Goal: Transaction & Acquisition: Purchase product/service

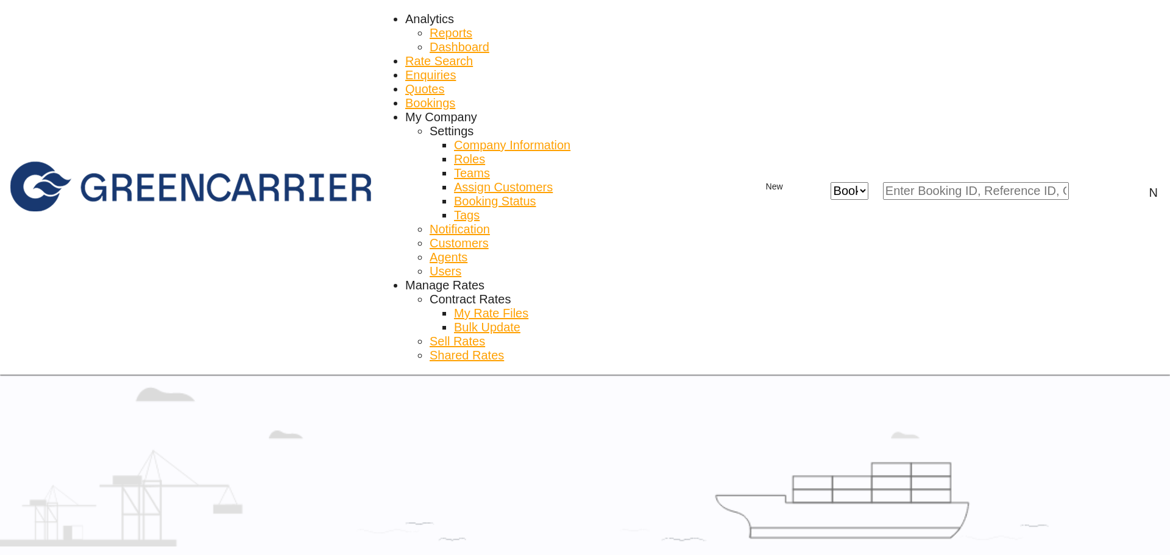
type input "[GEOGRAPHIC_DATA] ([GEOGRAPHIC_DATA]), [GEOGRAPHIC_DATA]"
type input "[GEOGRAPHIC_DATA], [GEOGRAPHIC_DATA]"
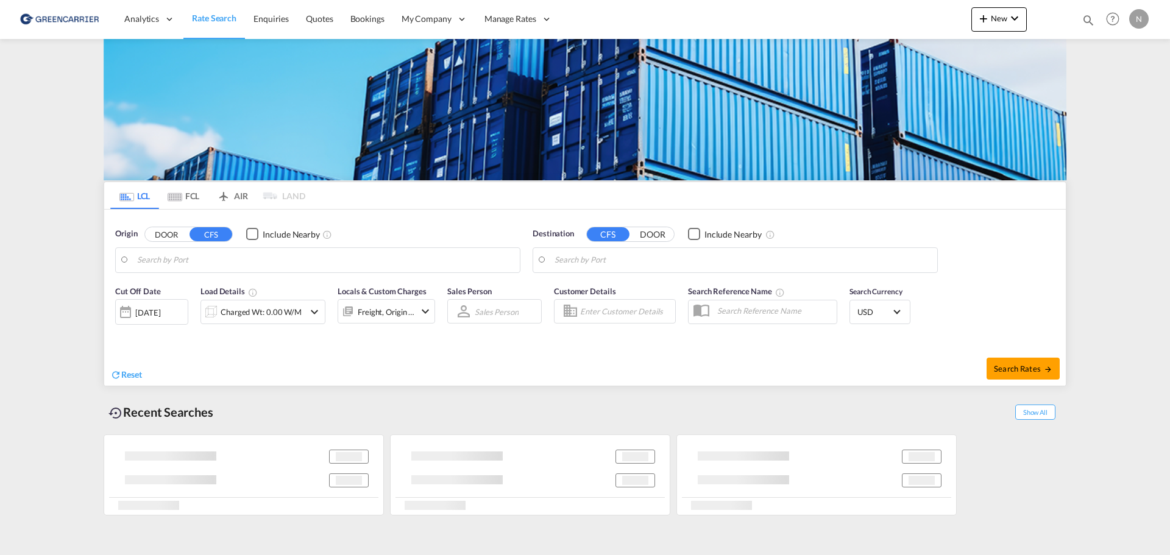
type input "SE-26978, Torekov, Skåne"
type input "Veracruz, MXVER"
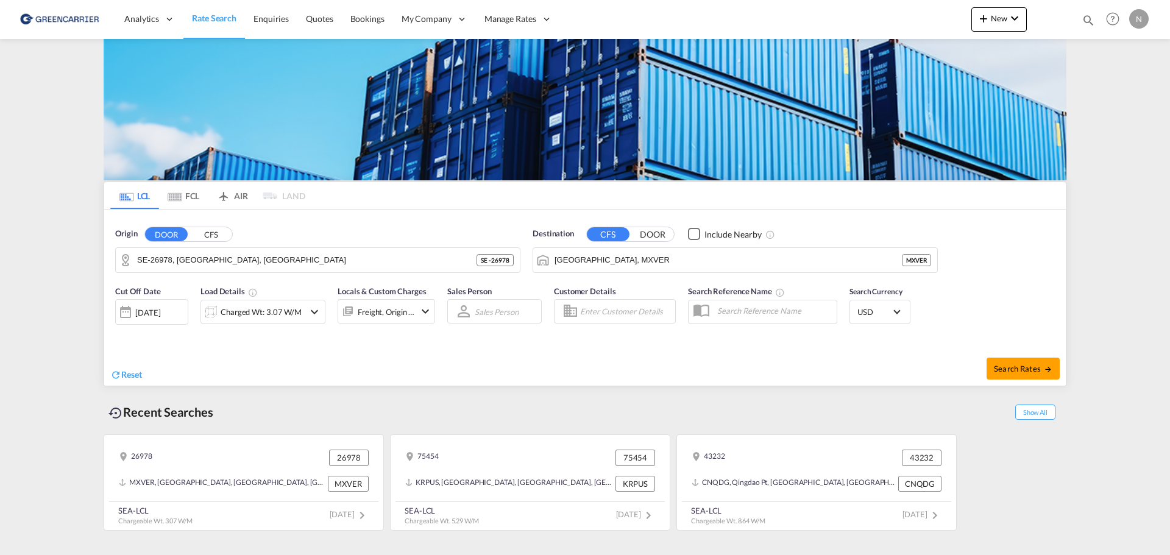
click at [613, 406] on div "Recent Searches Show All" at bounding box center [585, 409] width 963 height 34
